Goal: Transaction & Acquisition: Subscribe to service/newsletter

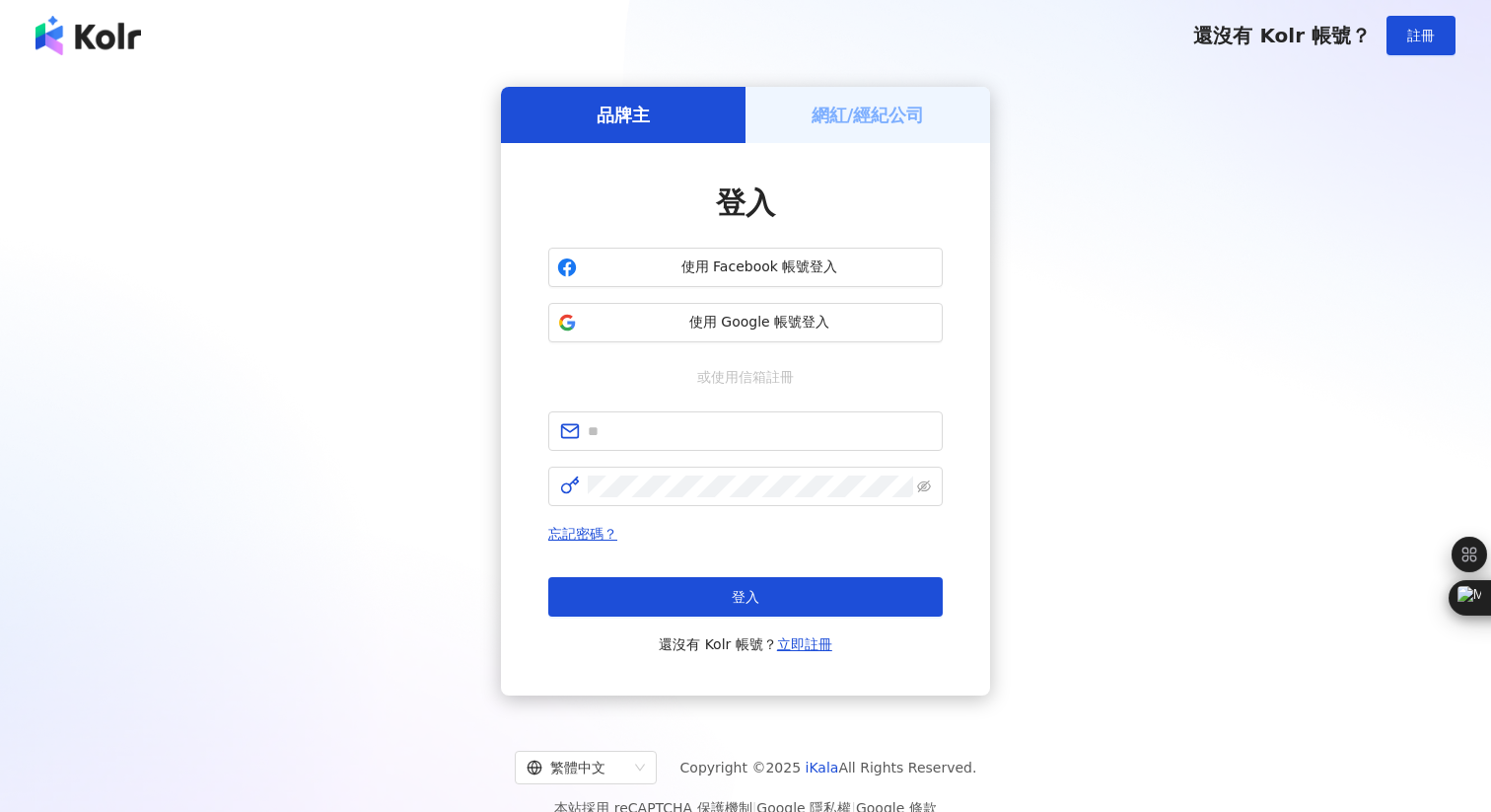
click at [873, 123] on h5 "網紅/經紀公司" at bounding box center [869, 115] width 114 height 25
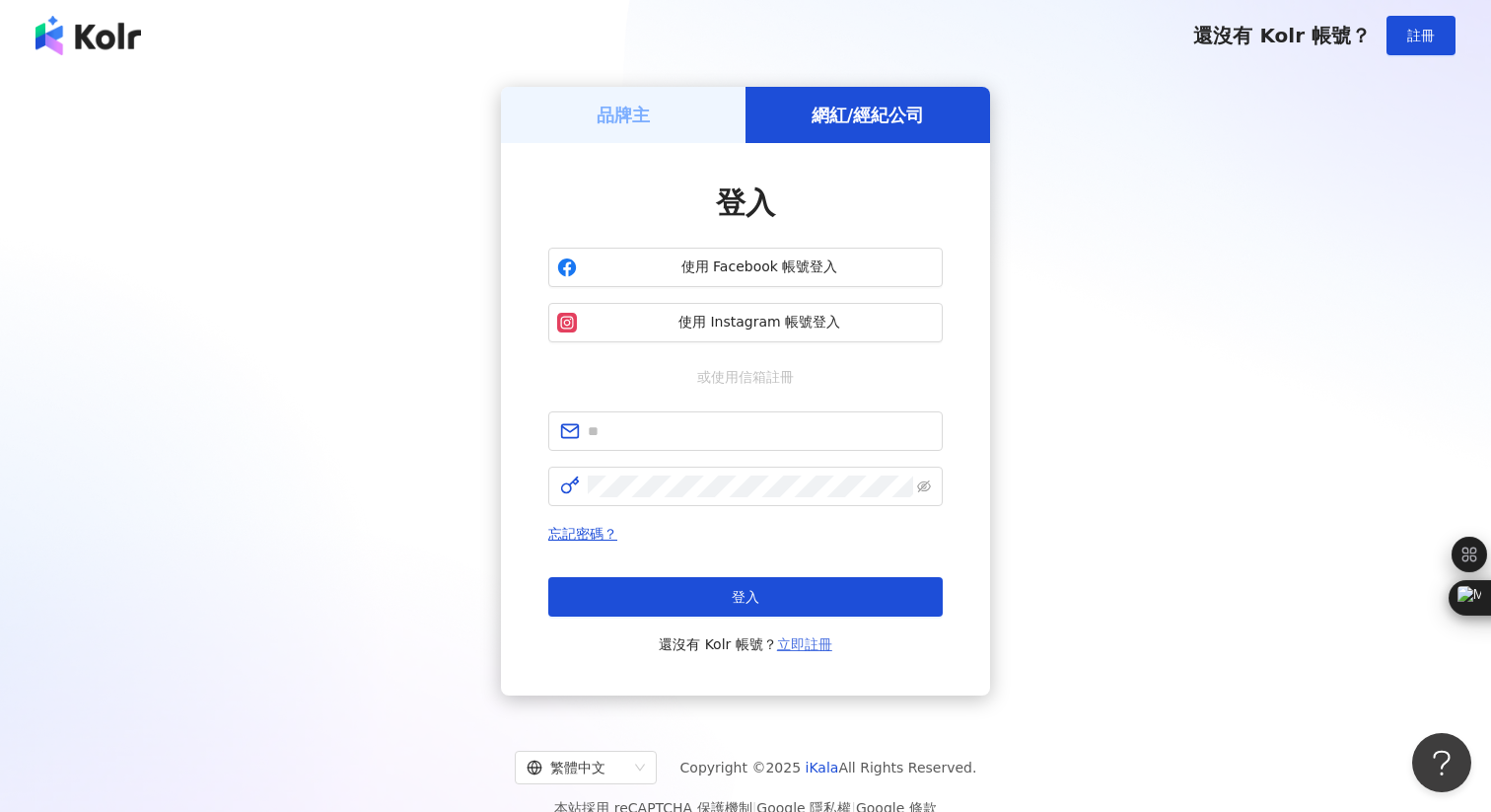
click at [811, 648] on link "立即註冊" at bounding box center [805, 644] width 55 height 16
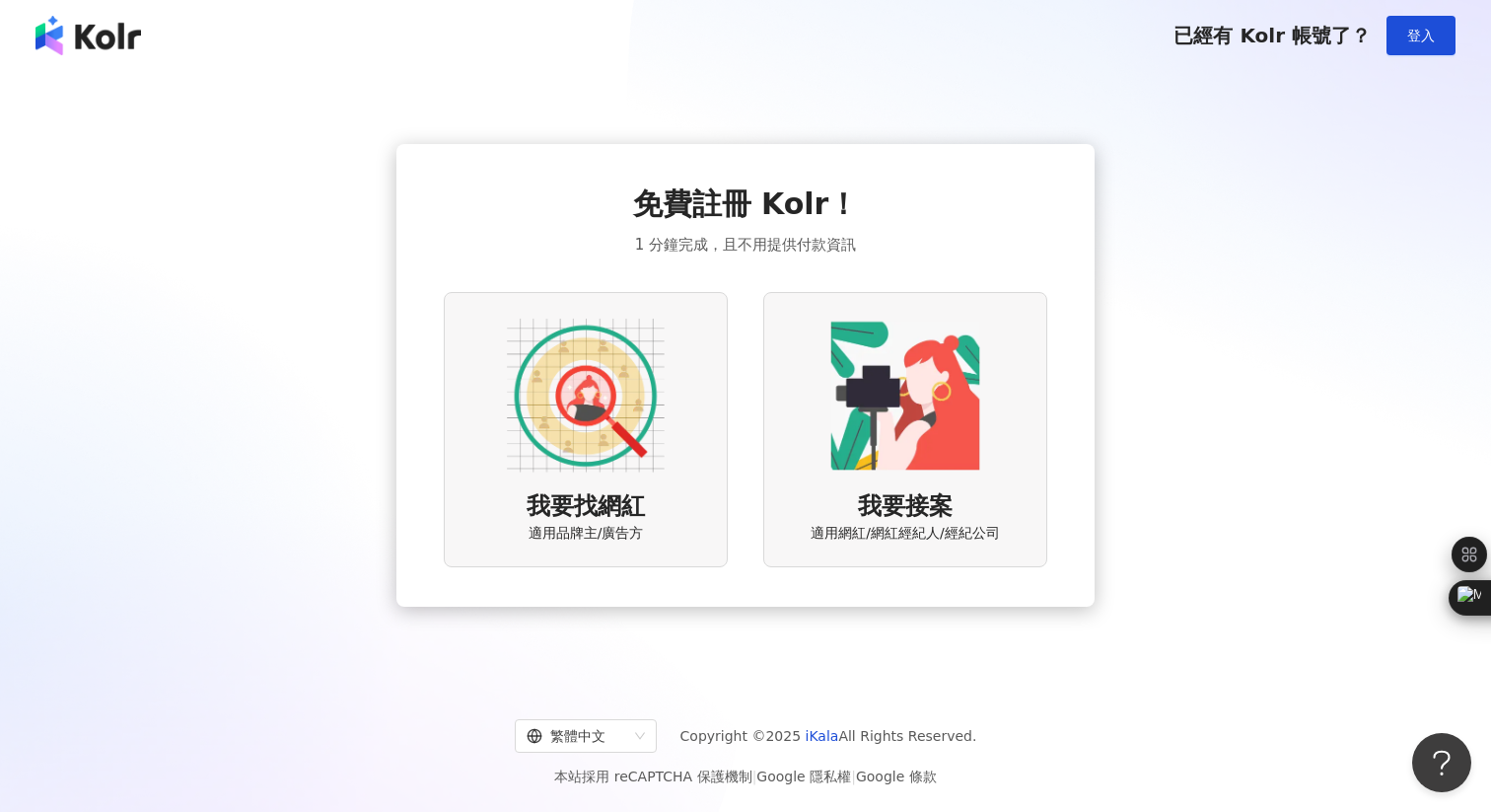
click at [926, 449] on img at bounding box center [906, 395] width 158 height 158
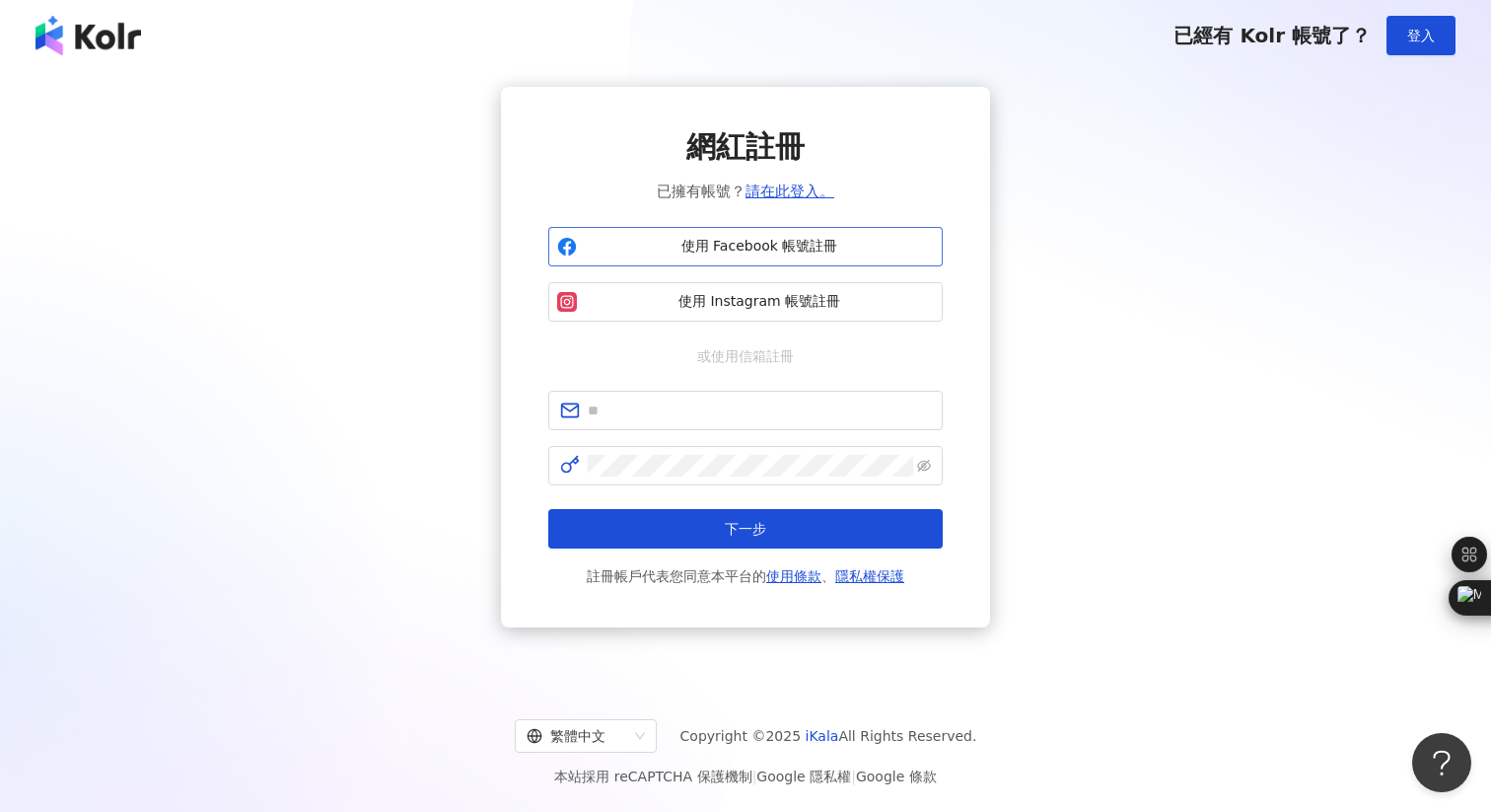
click at [776, 253] on span "使用 Facebook 帳號註冊" at bounding box center [759, 247] width 349 height 20
click at [795, 248] on span "使用 Facebook 帳號註冊" at bounding box center [759, 247] width 349 height 20
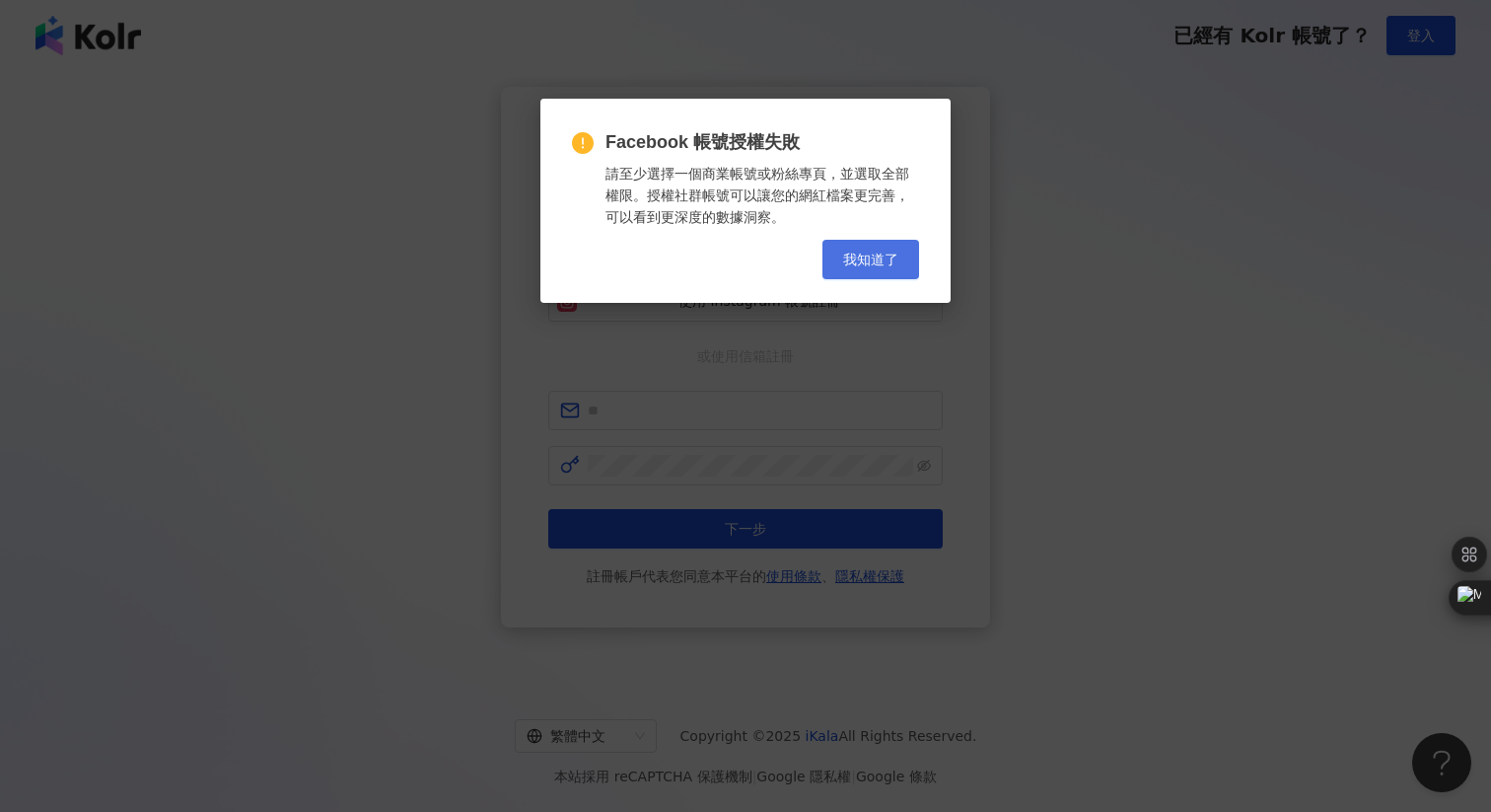
click at [865, 254] on span "我知道了" at bounding box center [871, 260] width 55 height 16
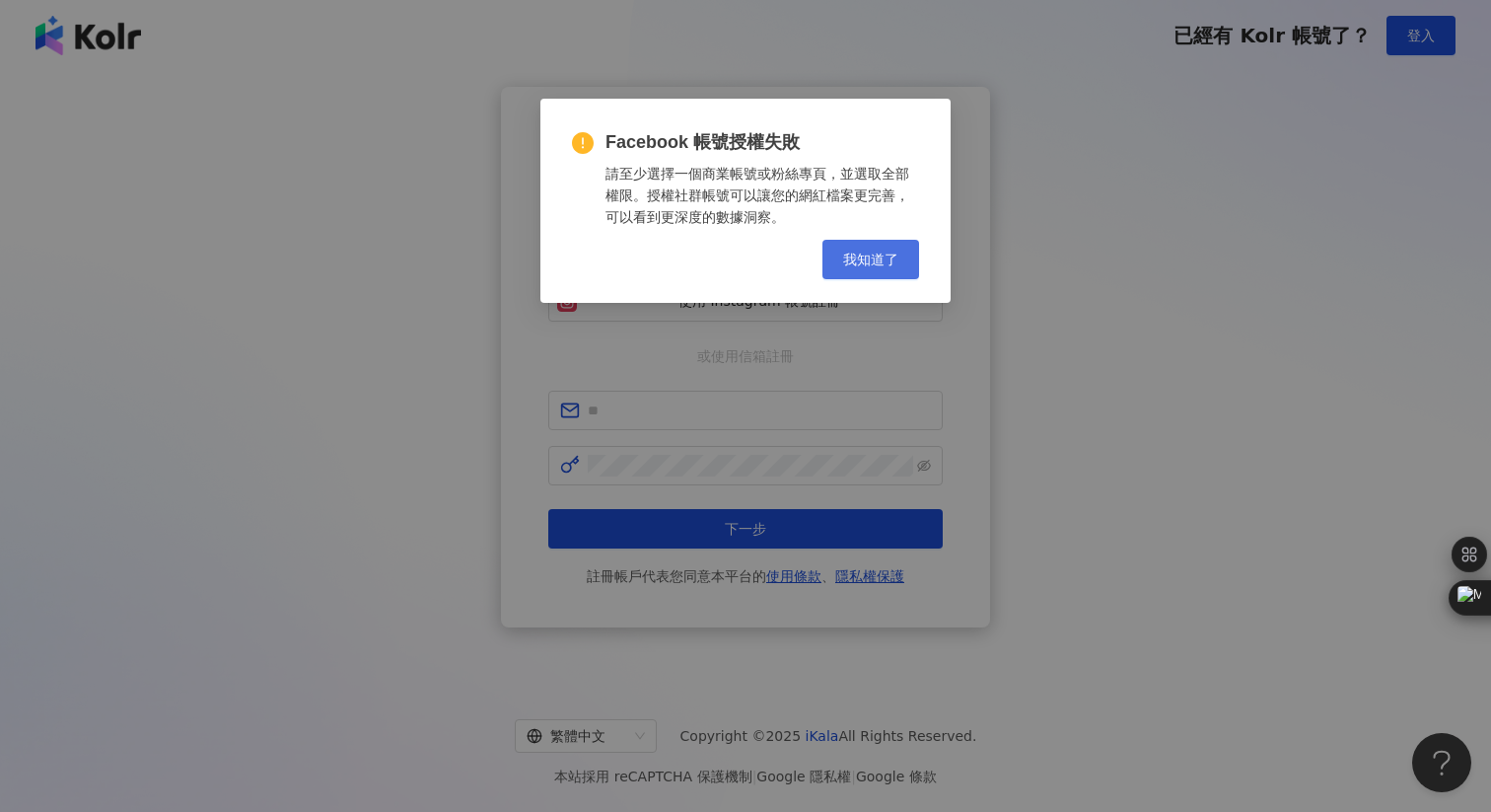
click at [884, 273] on button "我知道了" at bounding box center [871, 260] width 97 height 40
